Goal: Task Accomplishment & Management: Complete application form

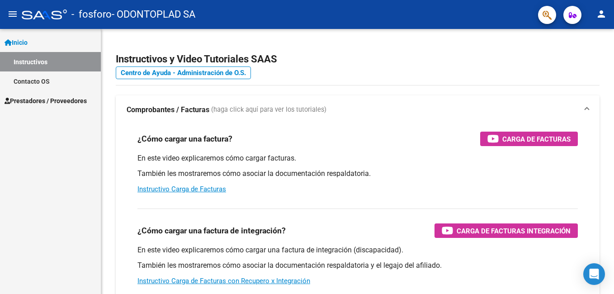
click at [603, 14] on mat-icon "person" at bounding box center [601, 14] width 11 height 11
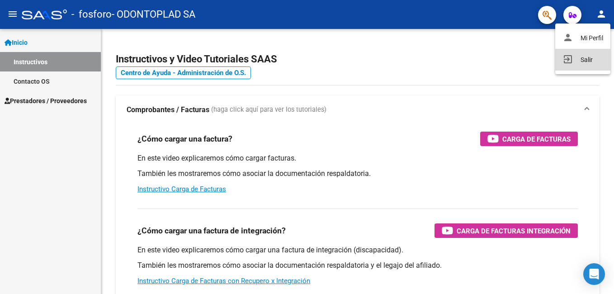
click at [586, 60] on button "exit_to_app Salir" at bounding box center [582, 60] width 55 height 22
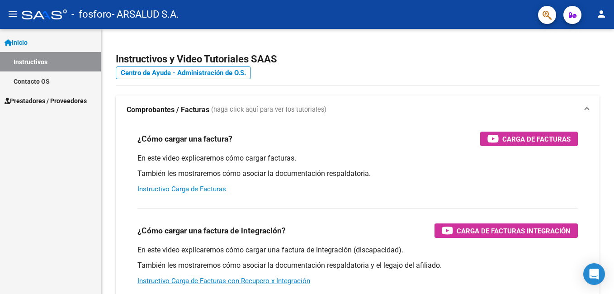
click at [33, 98] on span "Prestadores / Proveedores" at bounding box center [46, 101] width 82 height 10
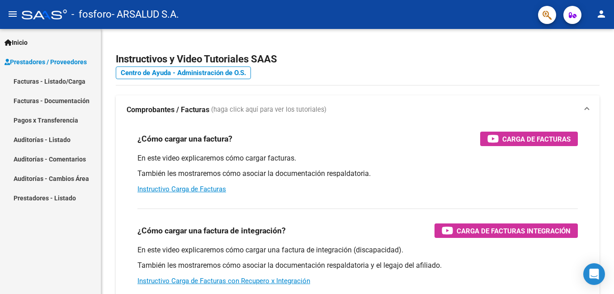
click at [55, 81] on link "Facturas - Listado/Carga" at bounding box center [50, 80] width 101 height 19
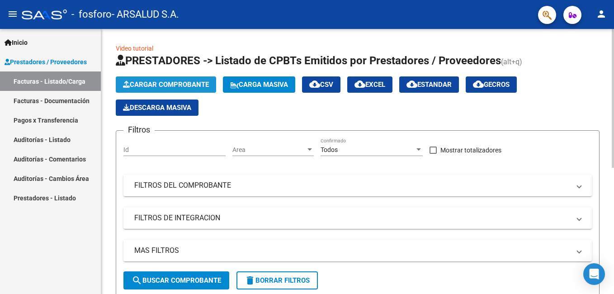
click at [171, 83] on span "Cargar Comprobante" at bounding box center [166, 84] width 86 height 8
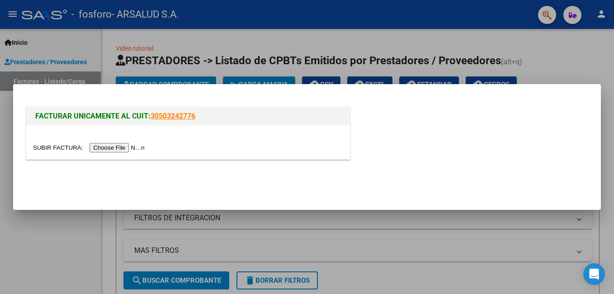
click at [118, 146] on input "file" at bounding box center [90, 147] width 114 height 9
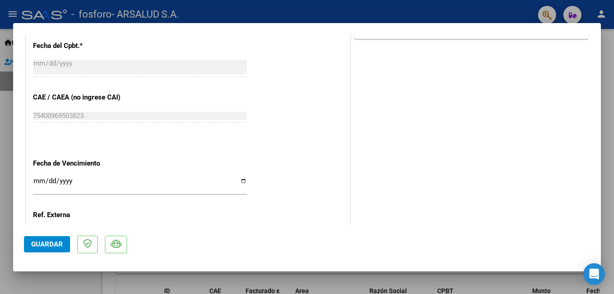
scroll to position [531, 0]
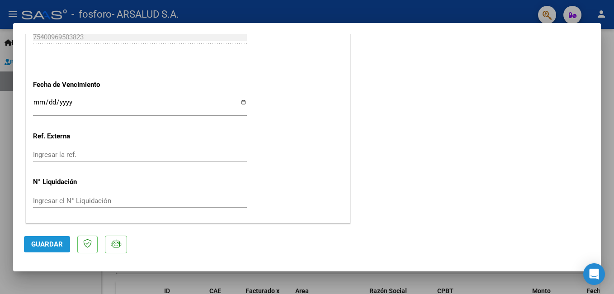
click at [52, 245] on span "Guardar" at bounding box center [47, 244] width 32 height 8
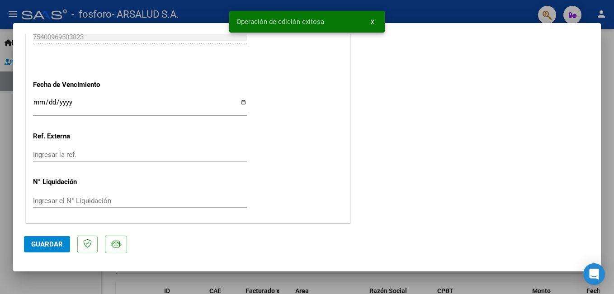
click at [369, 23] on button "x" at bounding box center [373, 22] width 18 height 16
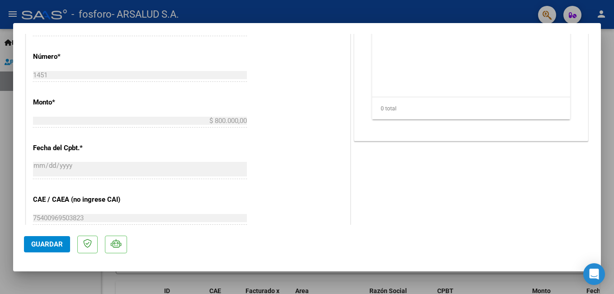
click at [317, 13] on div at bounding box center [307, 147] width 614 height 294
type input "$ 0,00"
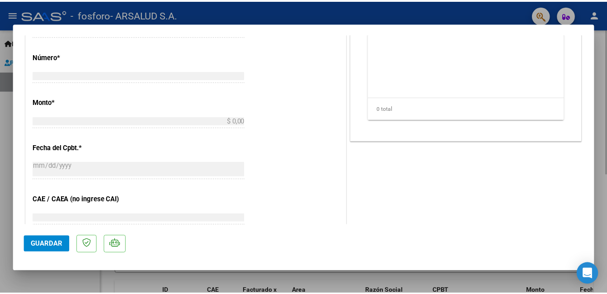
scroll to position [323, 0]
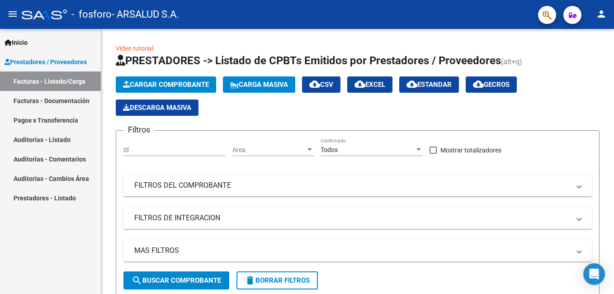
click at [601, 19] on mat-icon "person" at bounding box center [601, 14] width 11 height 11
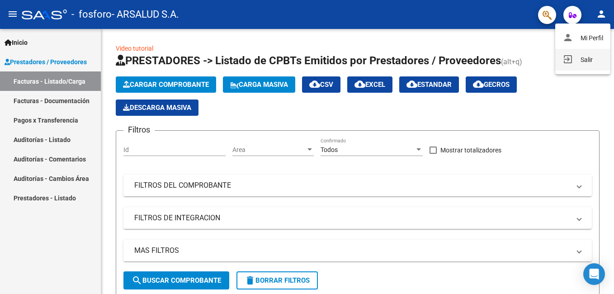
click at [577, 59] on button "exit_to_app Salir" at bounding box center [582, 60] width 55 height 22
